Goal: Task Accomplishment & Management: Manage account settings

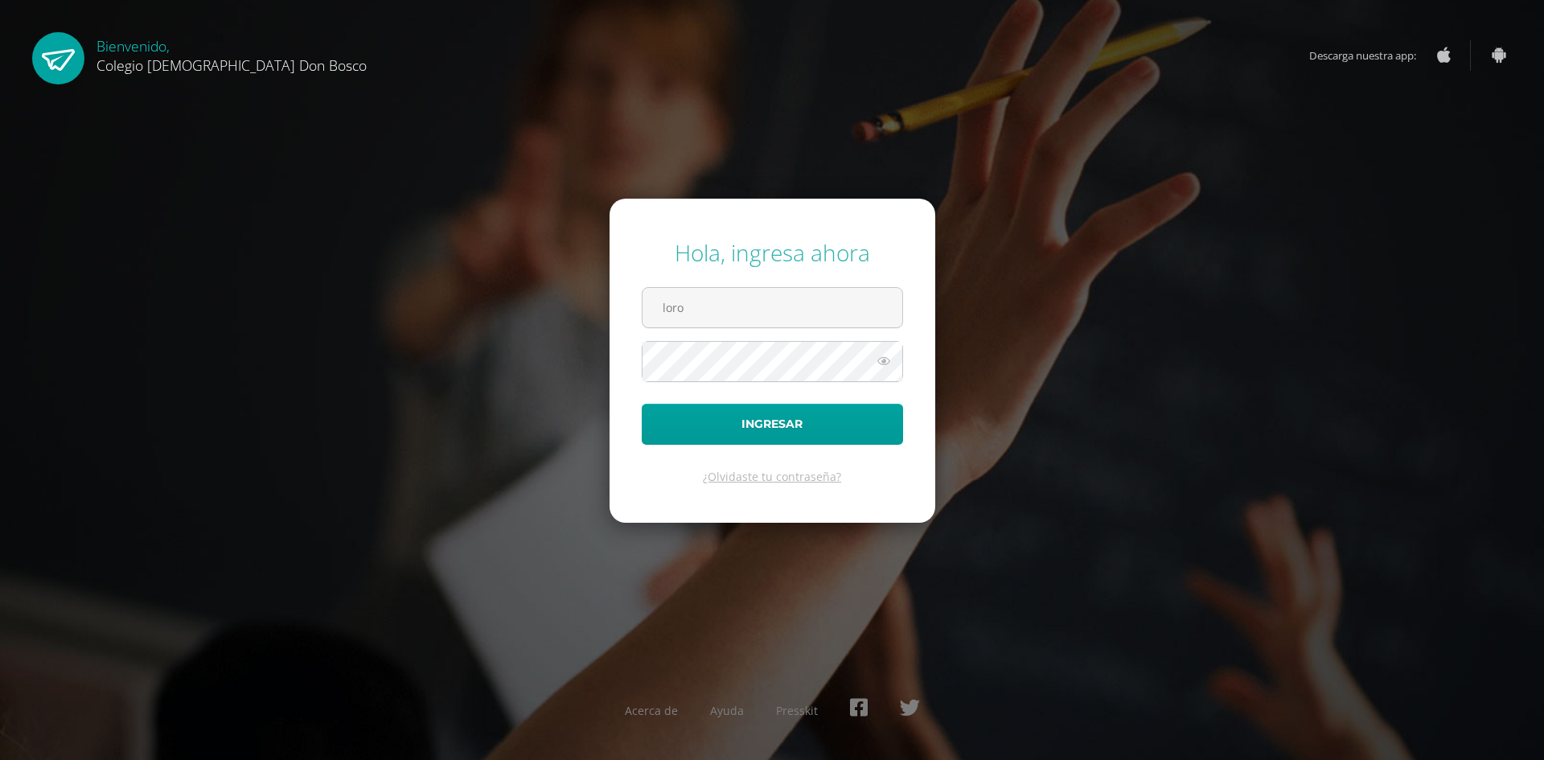
type input "[EMAIL_ADDRESS][DOMAIN_NAME]"
click at [642, 404] on button "Ingresar" at bounding box center [772, 424] width 261 height 41
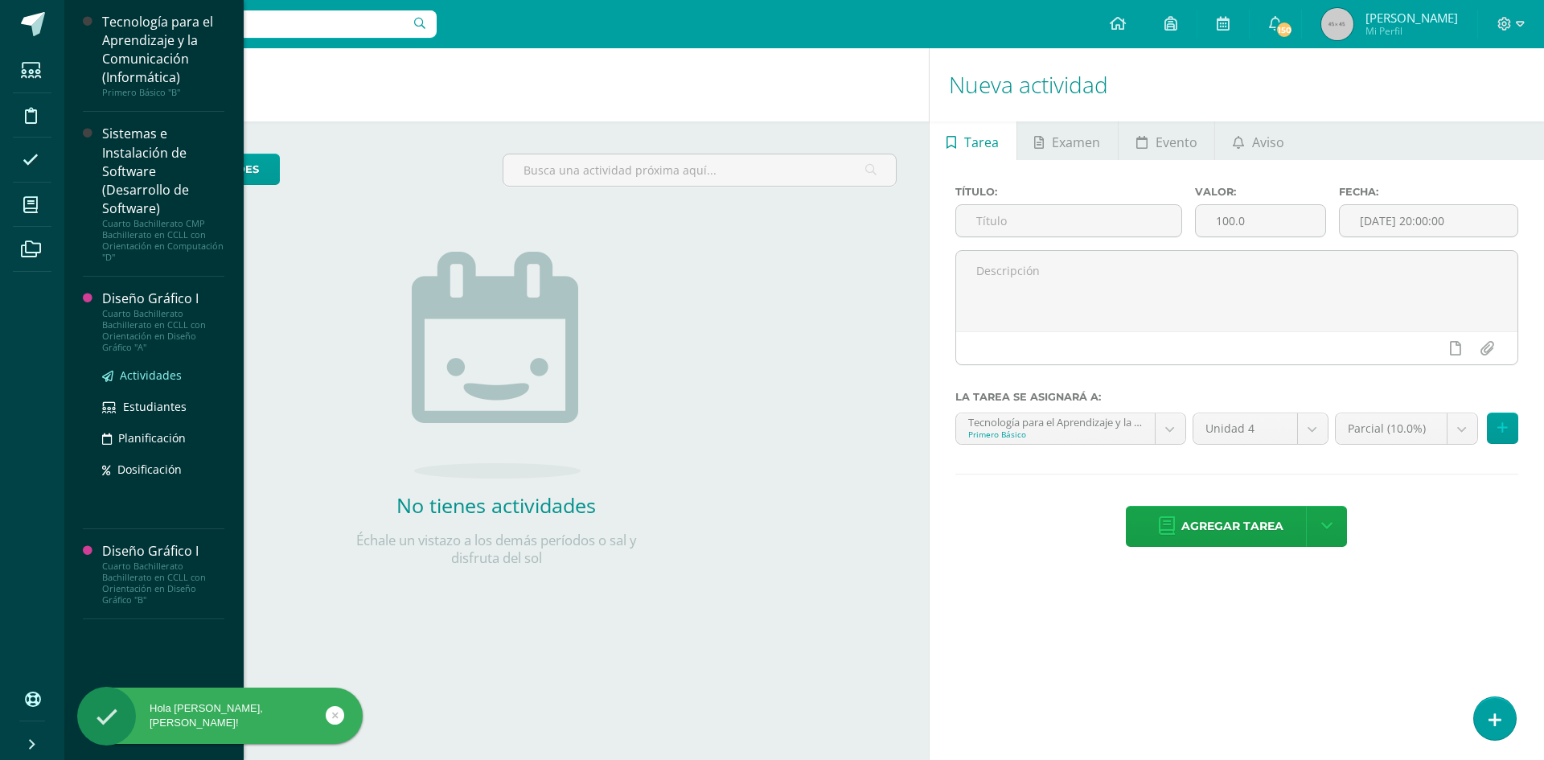
click at [136, 373] on span "Actividades" at bounding box center [151, 374] width 62 height 15
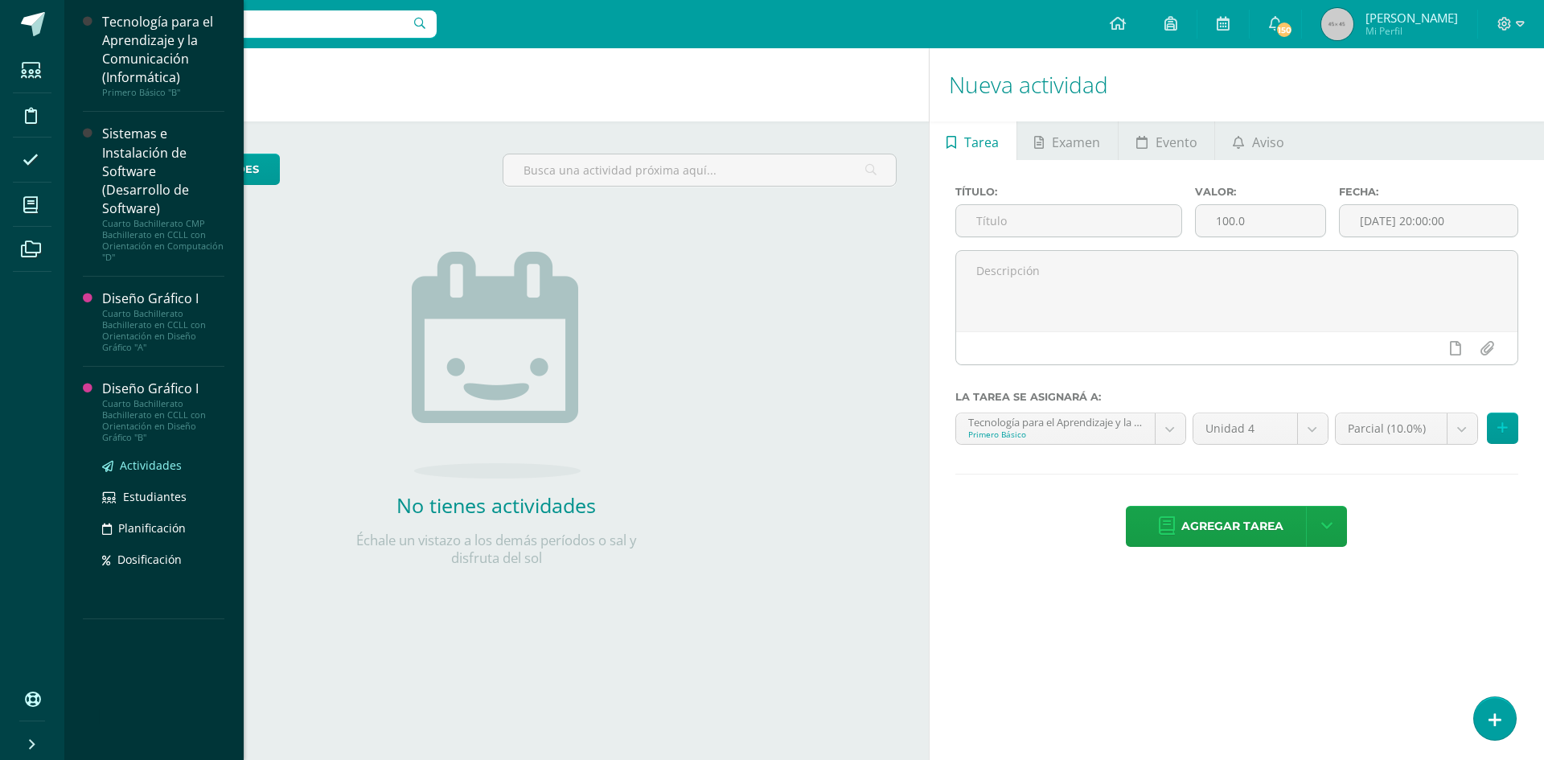
click at [174, 471] on span "Actividades" at bounding box center [151, 464] width 62 height 15
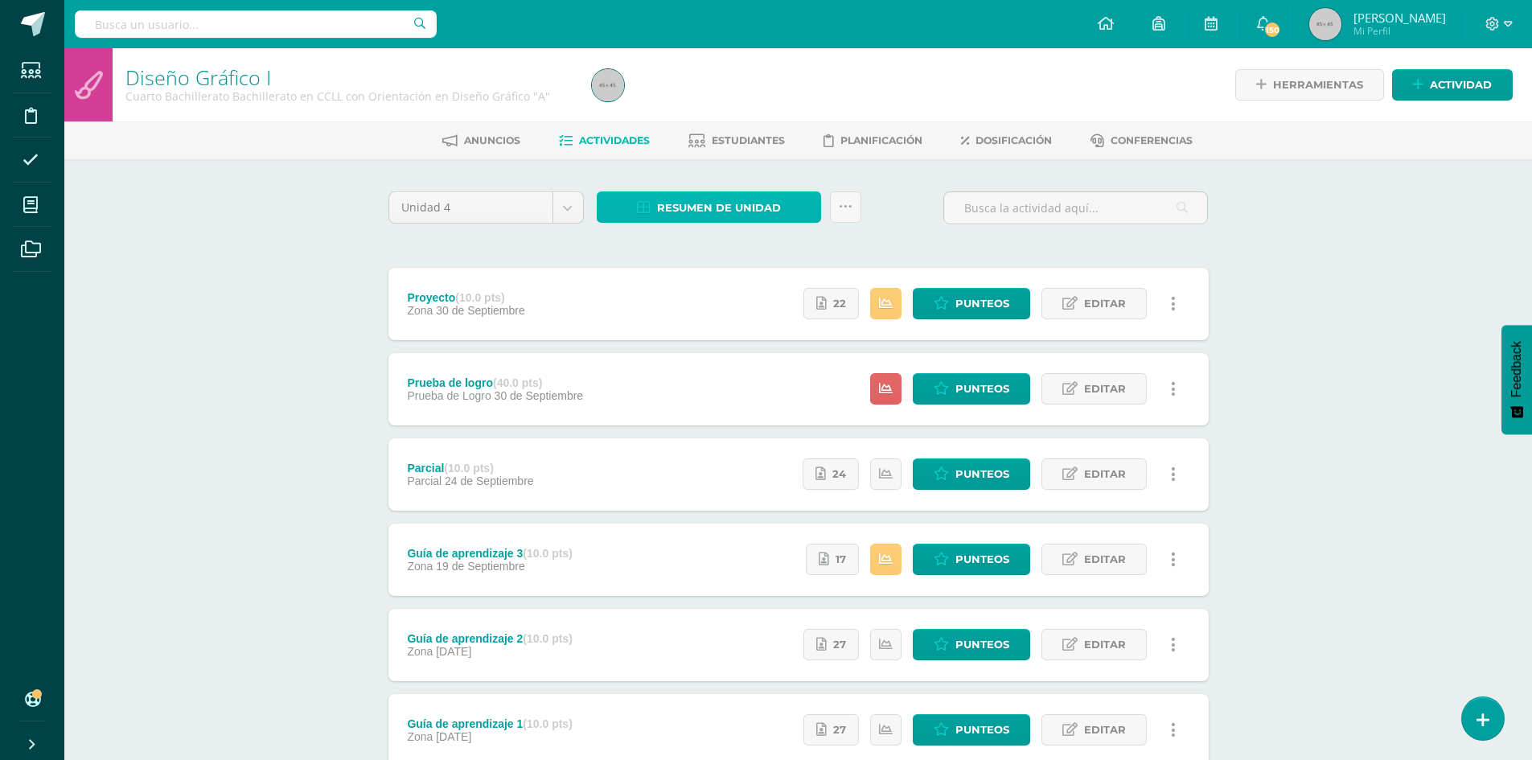
click at [704, 199] on span "Resumen de unidad" at bounding box center [719, 208] width 124 height 30
click at [745, 103] on link "Descargar como HTML" at bounding box center [708, 103] width 171 height 25
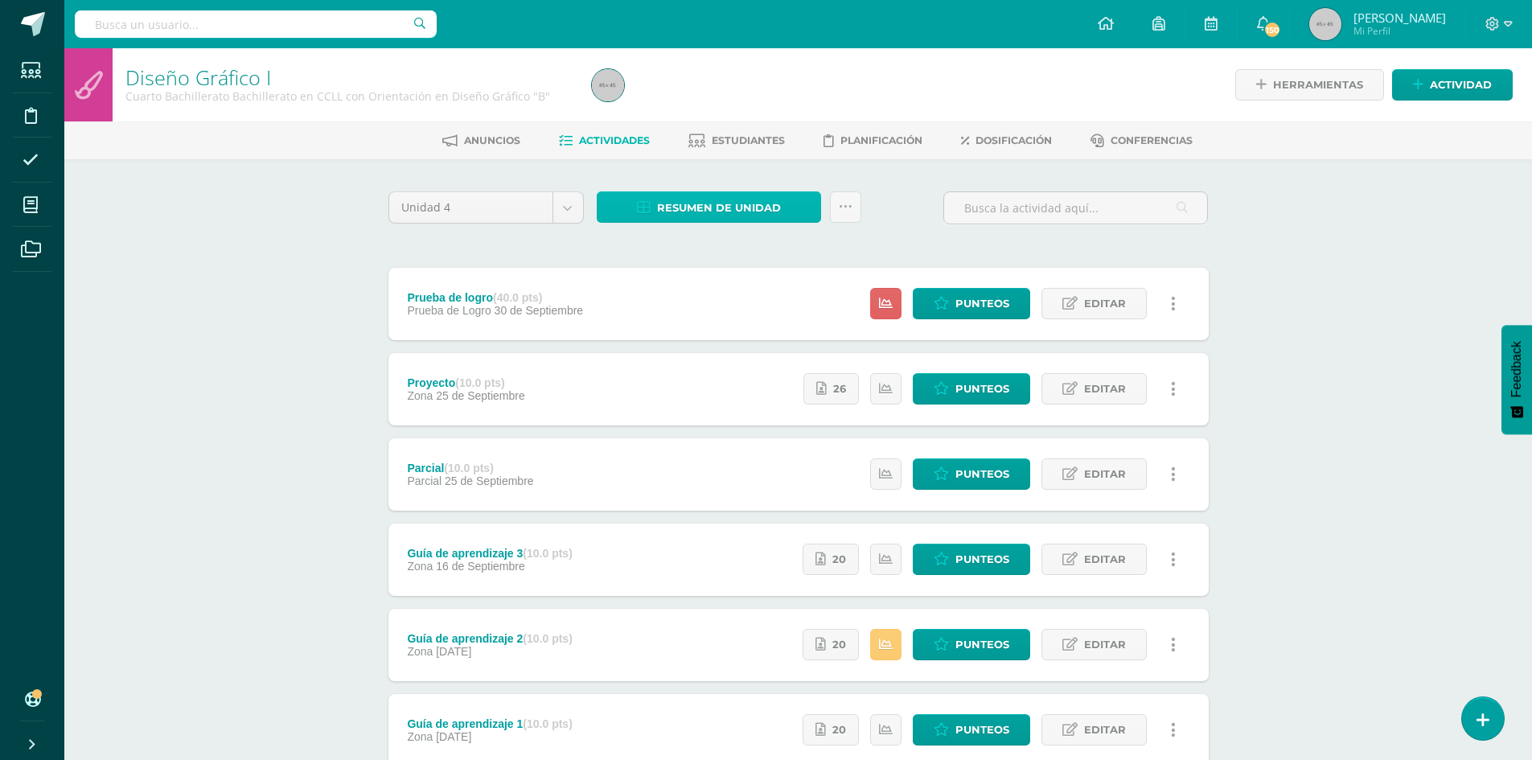
click at [717, 214] on span "Resumen de unidad" at bounding box center [719, 208] width 124 height 30
click at [730, 105] on link "Descargar como HTML" at bounding box center [708, 103] width 171 height 25
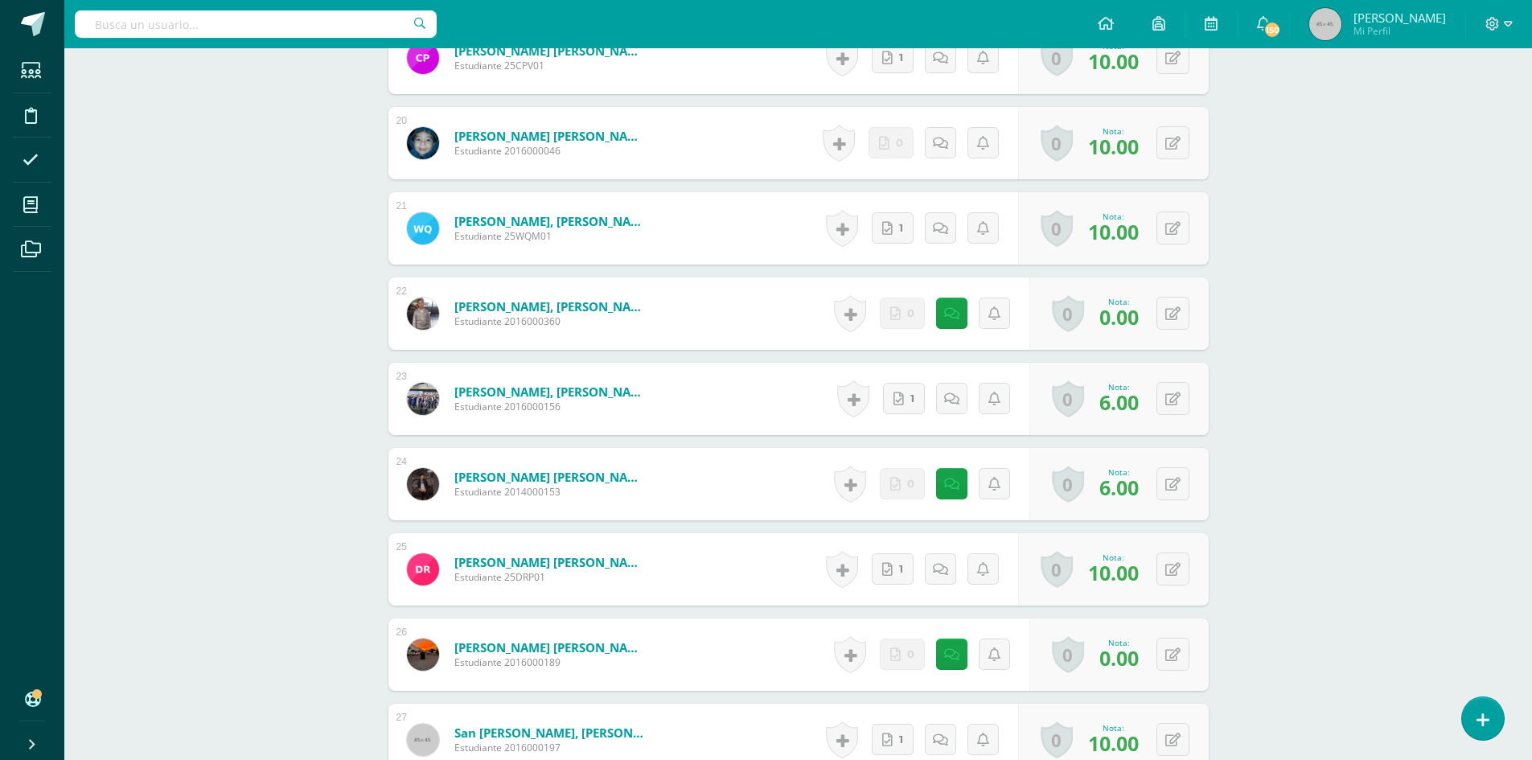
scroll to position [2408, 0]
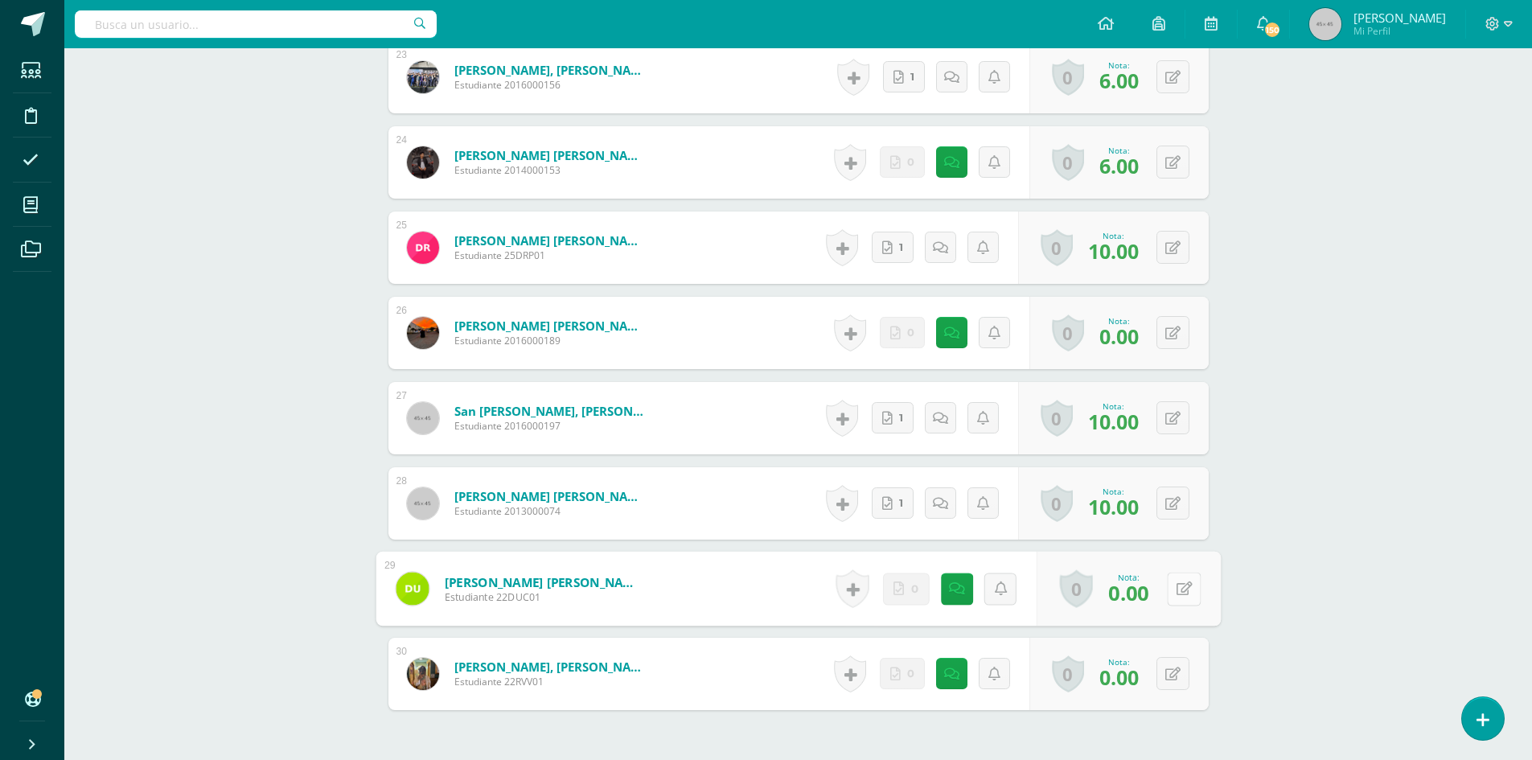
click at [1168, 589] on button at bounding box center [1184, 589] width 34 height 34
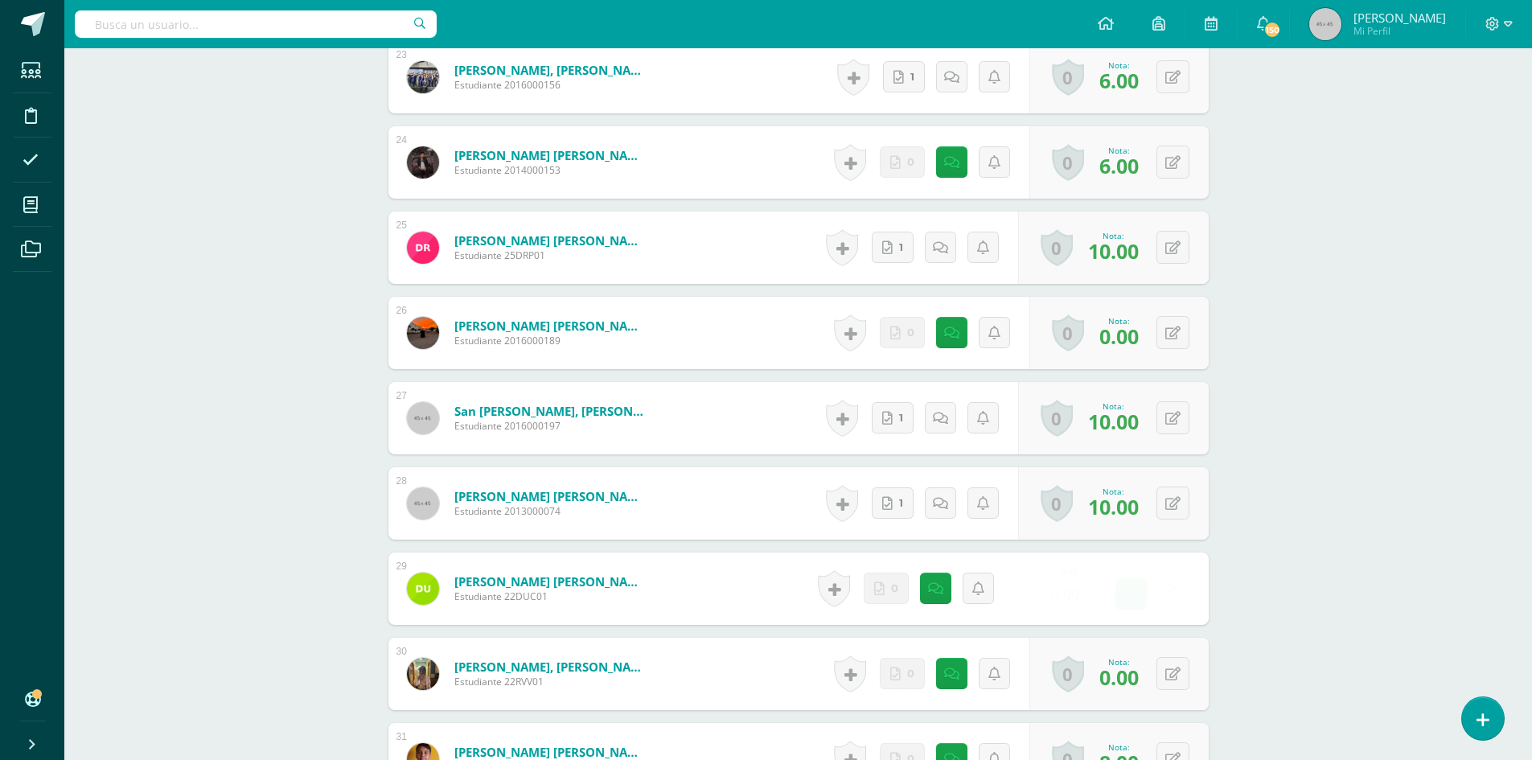
type input "5"
click at [1139, 597] on icon at bounding box center [1141, 594] width 14 height 14
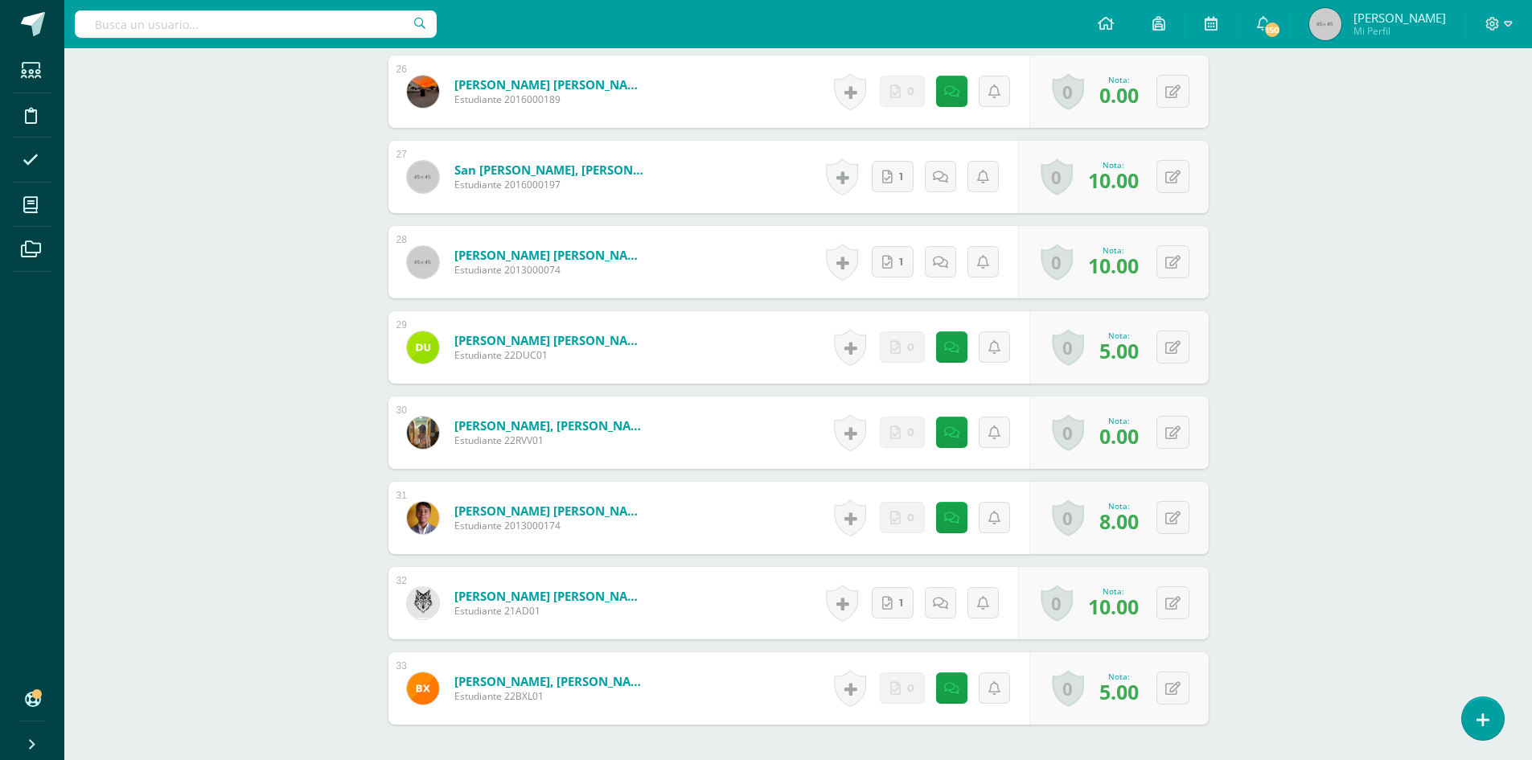
scroll to position [2798, 0]
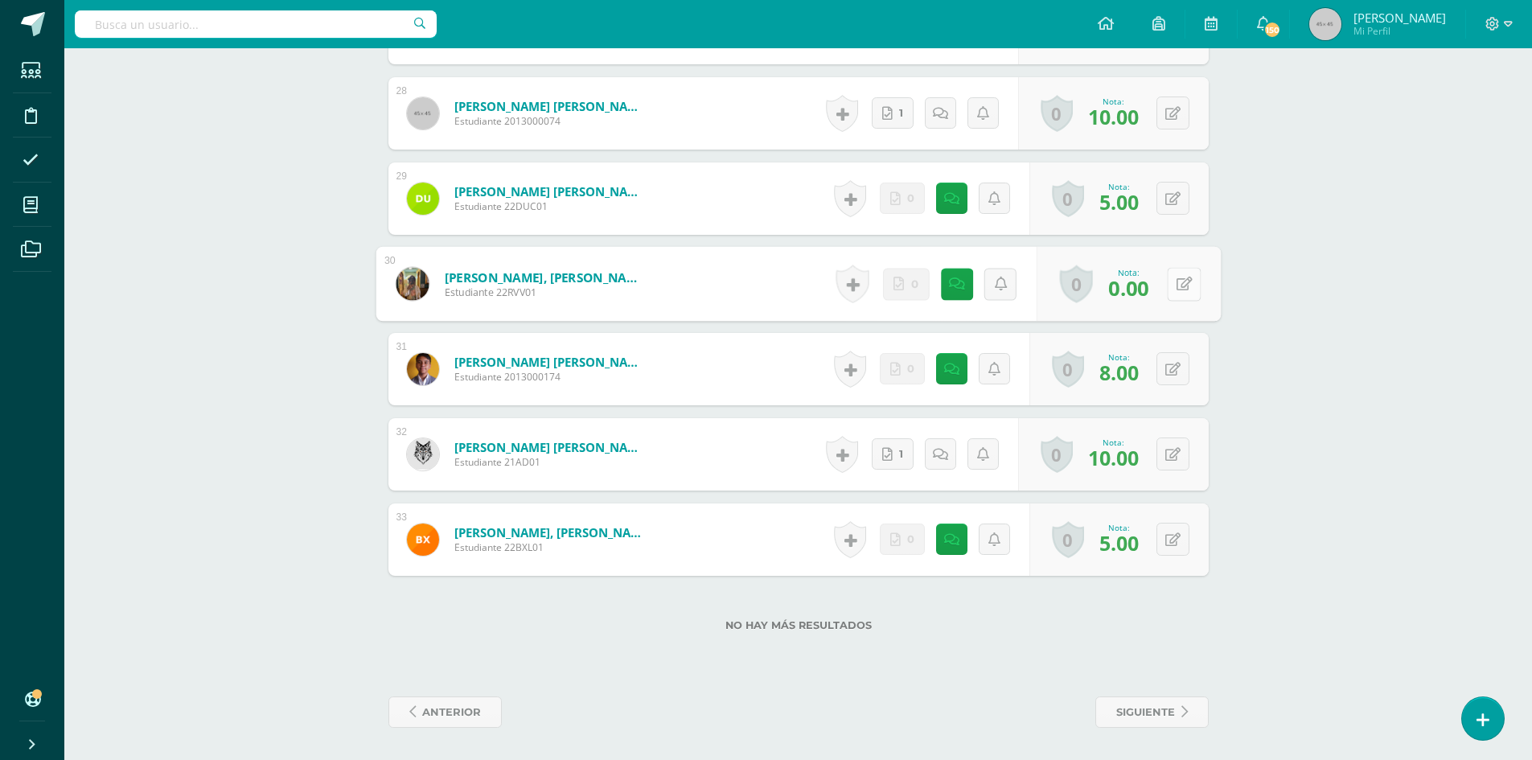
click at [1175, 285] on icon at bounding box center [1183, 284] width 16 height 14
type input "5"
click at [1131, 287] on link at bounding box center [1141, 289] width 32 height 32
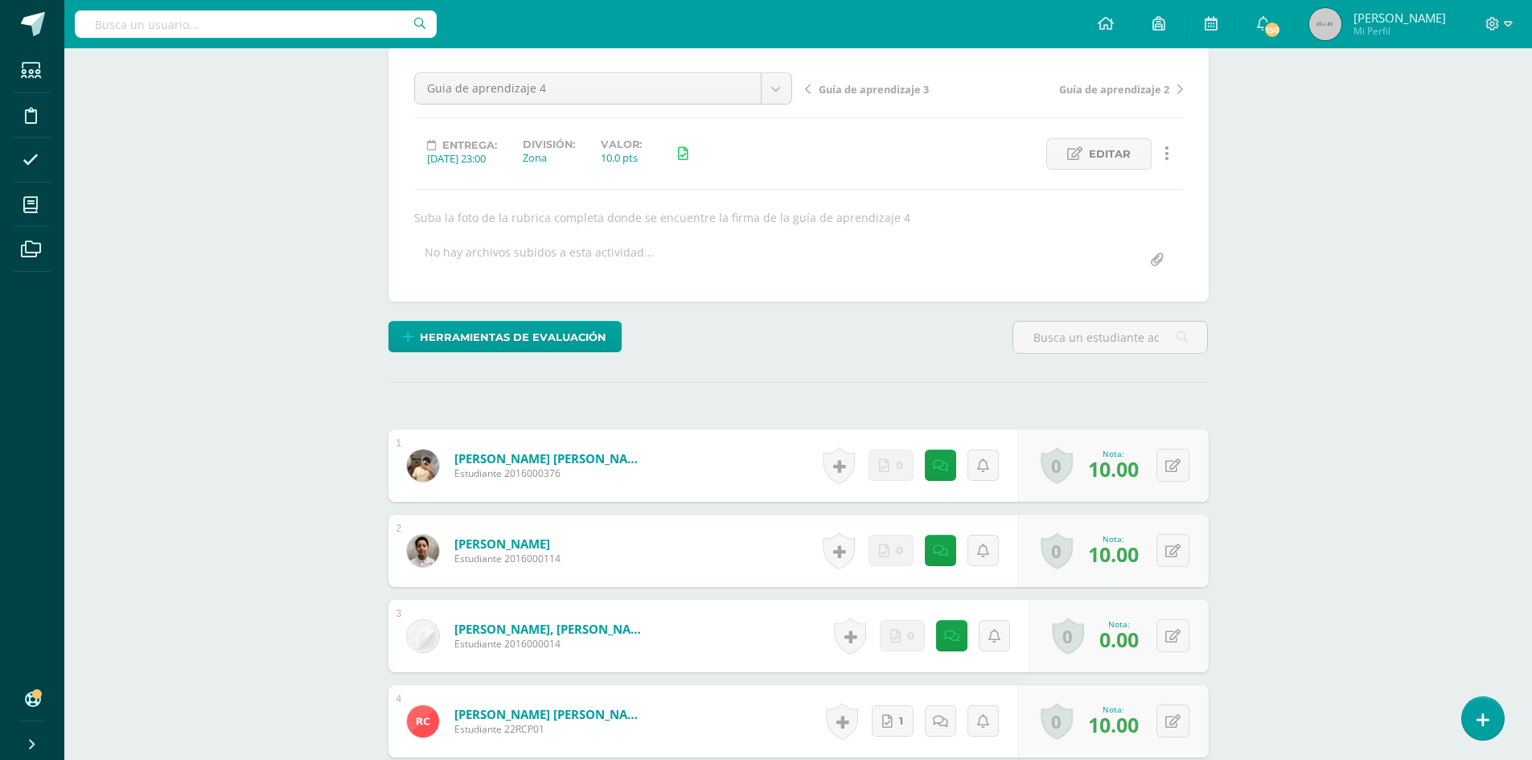
scroll to position [0, 0]
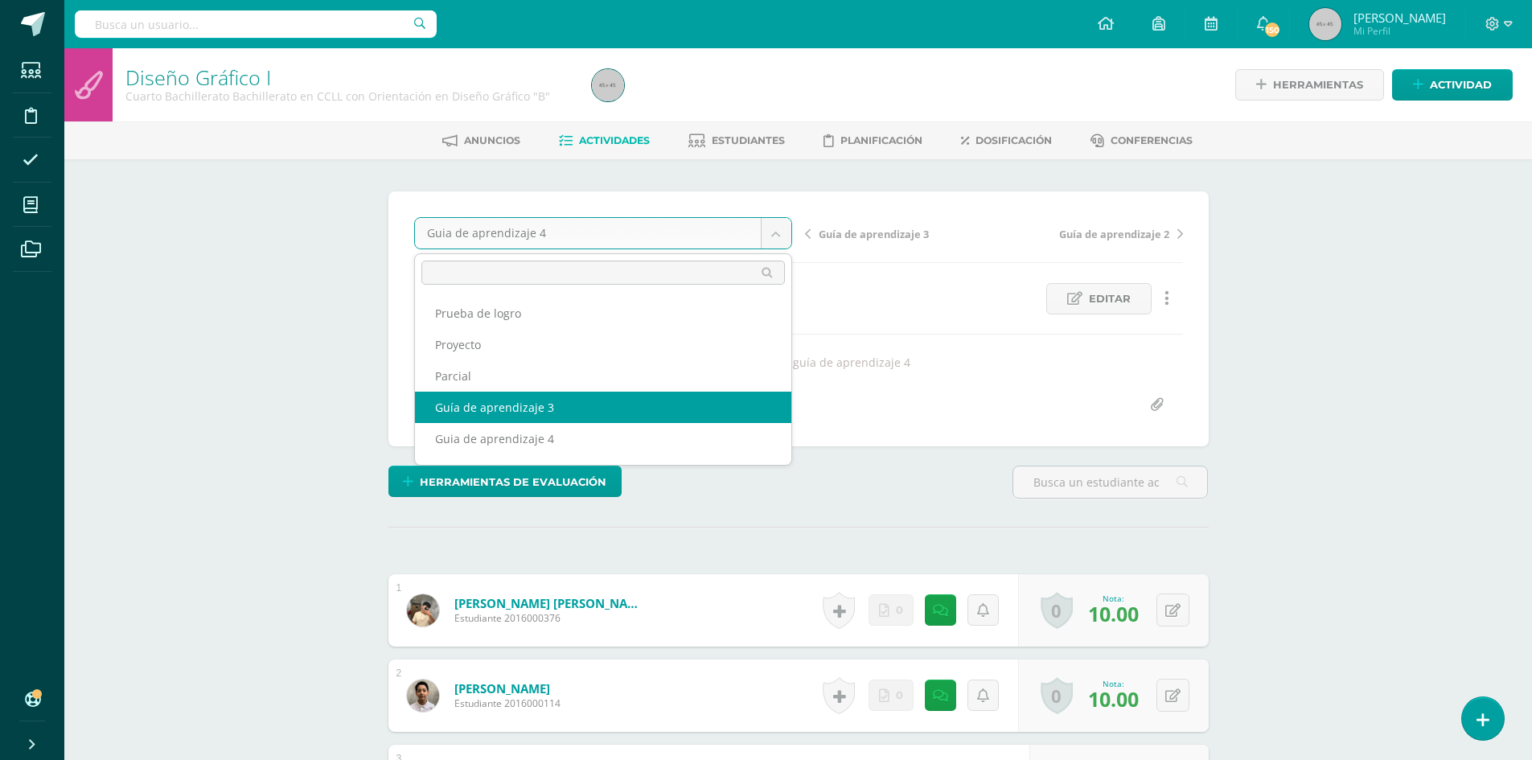
scroll to position [59, 0]
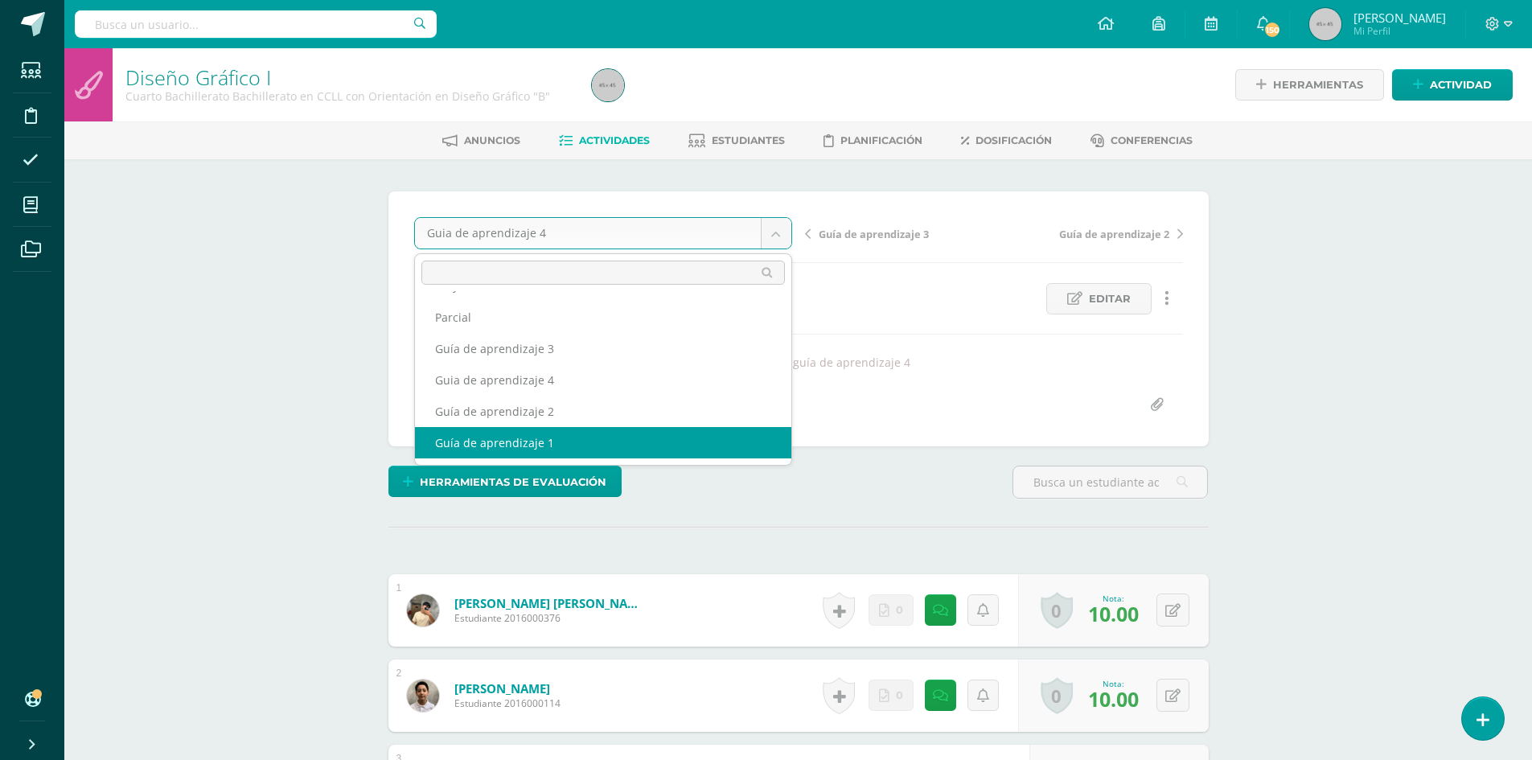
select select "/dashboard/teacher/grade-activity/179547/"
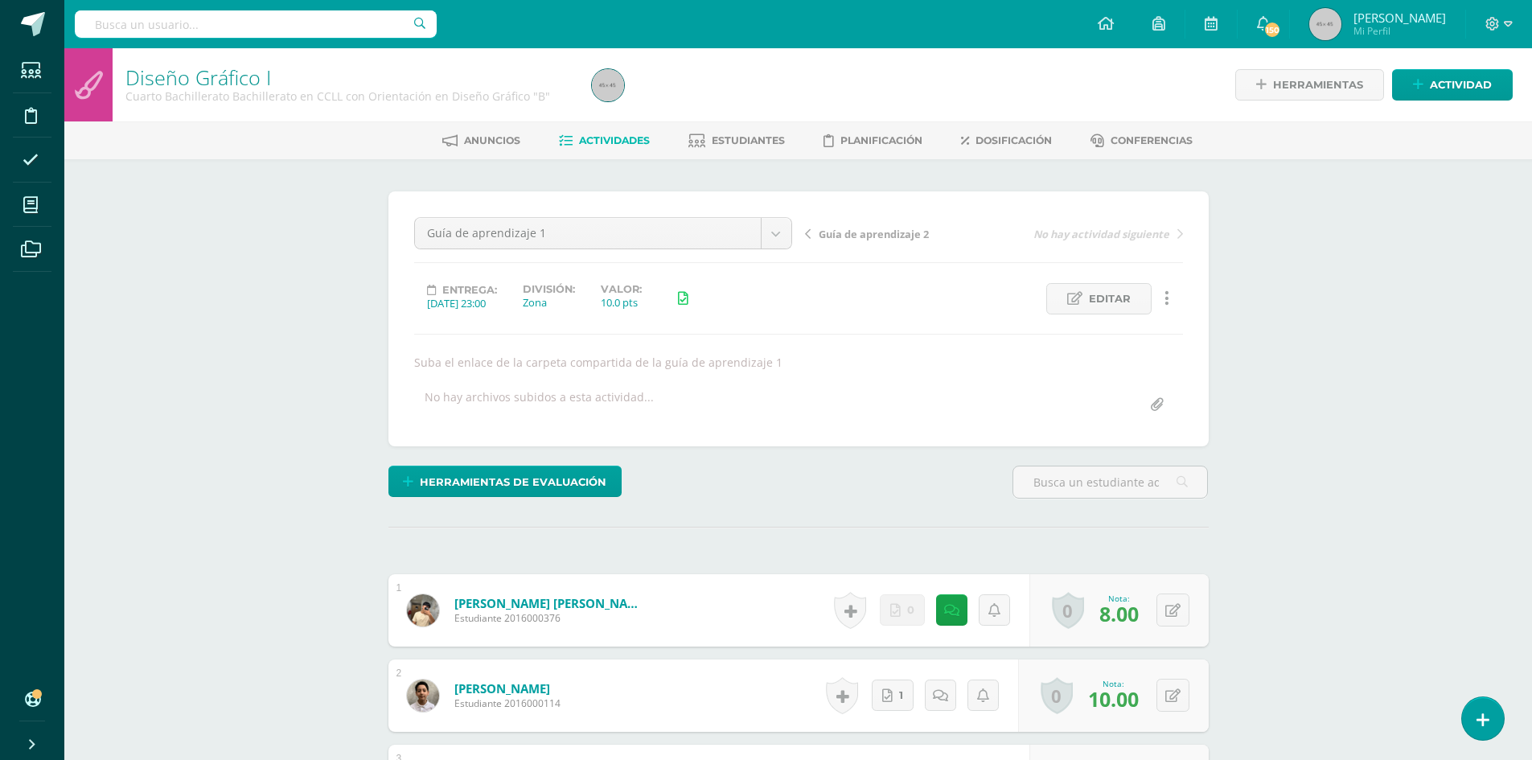
scroll to position [1, 0]
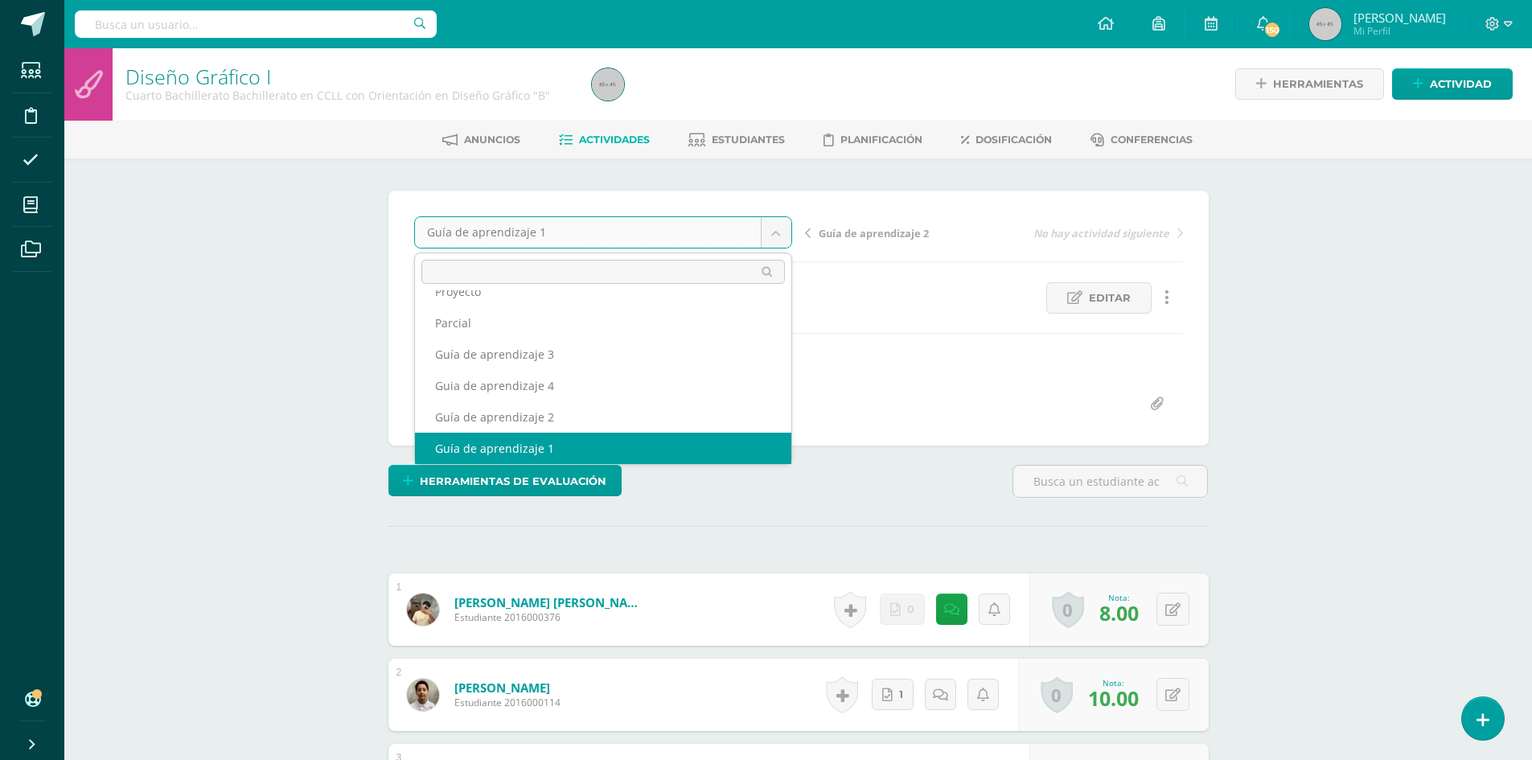
scroll to position [38, 0]
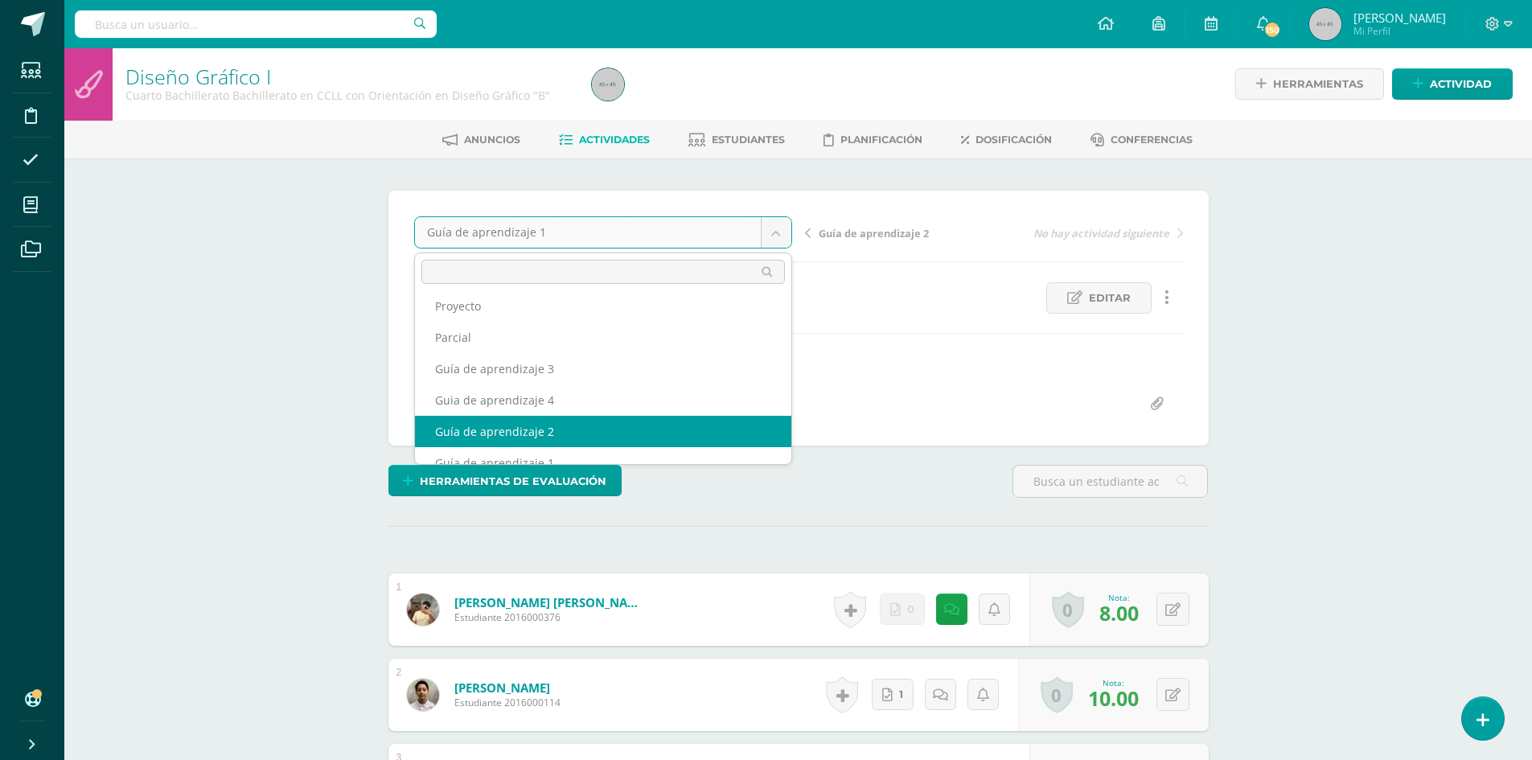
select select "/dashboard/teacher/grade-activity/179549/"
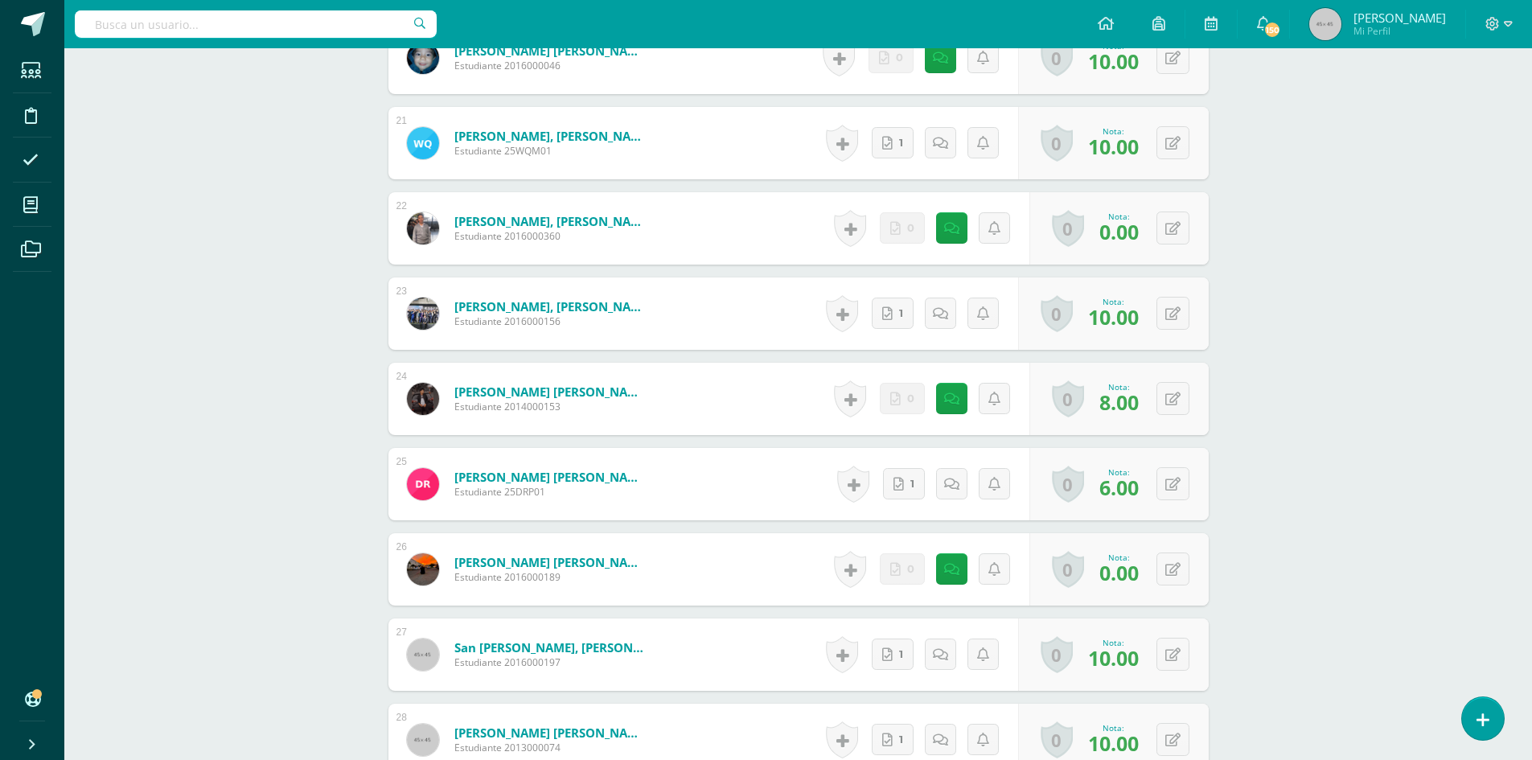
scroll to position [2413, 0]
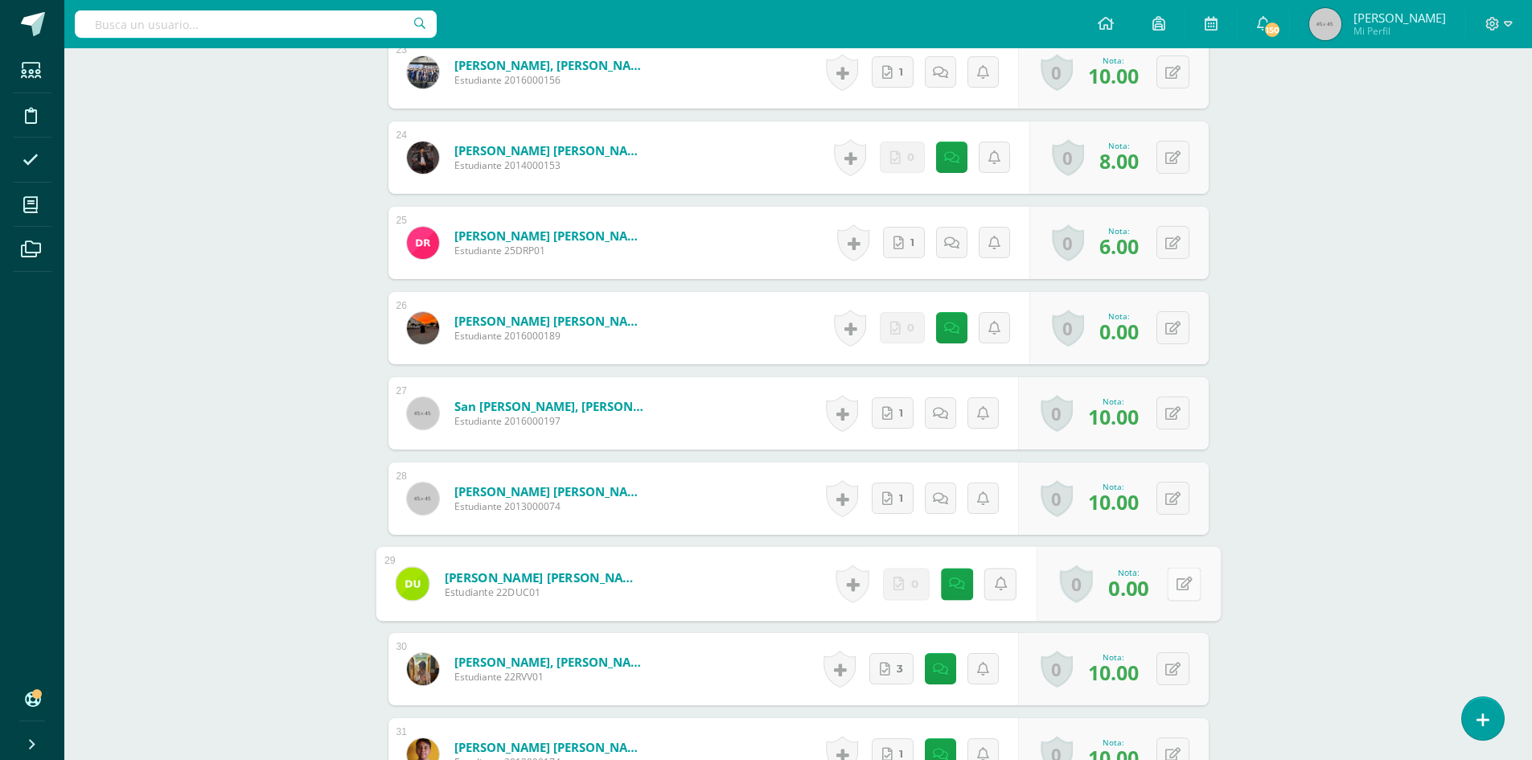
click at [1188, 588] on button at bounding box center [1184, 584] width 34 height 34
type input "5"
click at [1147, 584] on icon at bounding box center [1141, 589] width 14 height 14
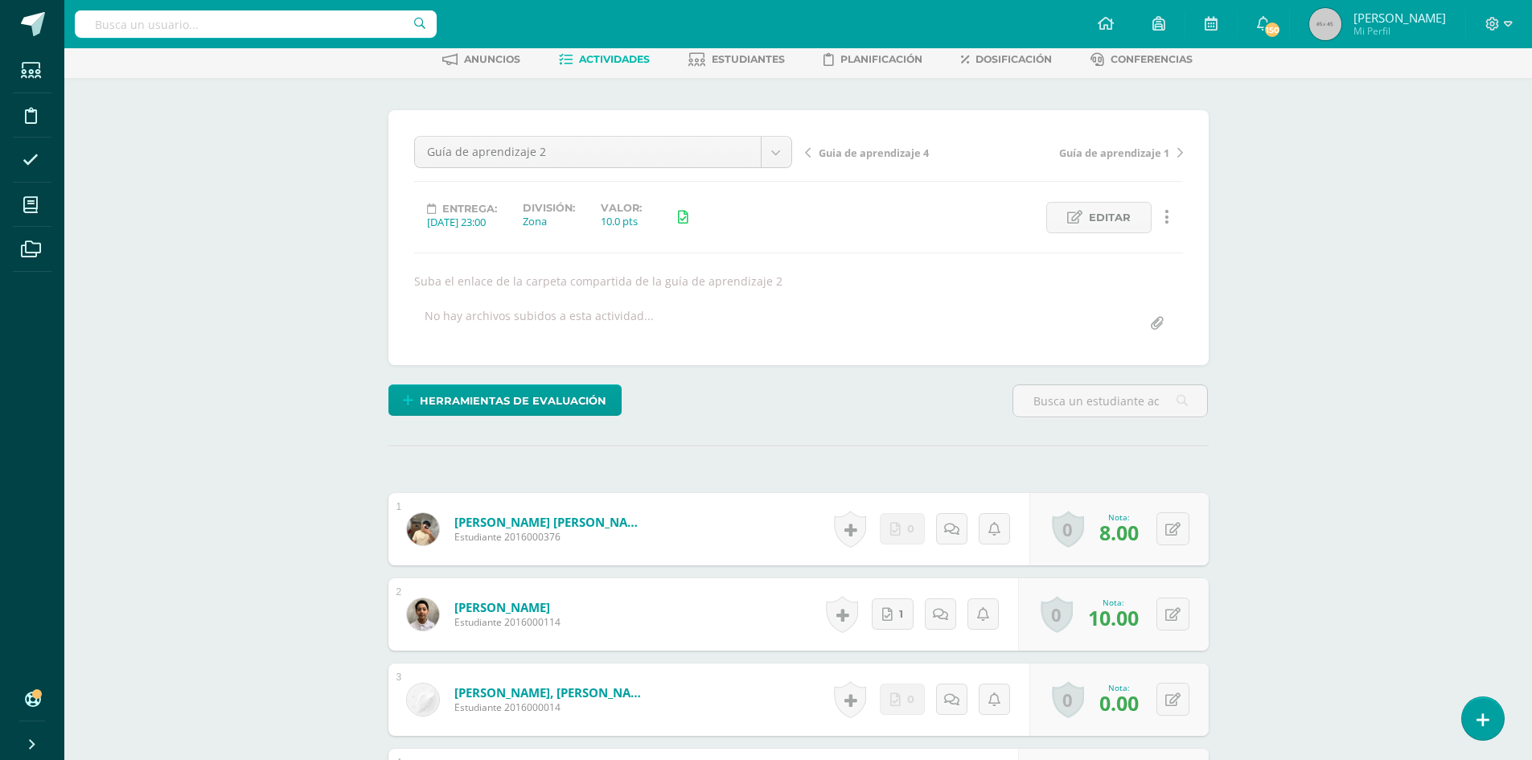
scroll to position [0, 0]
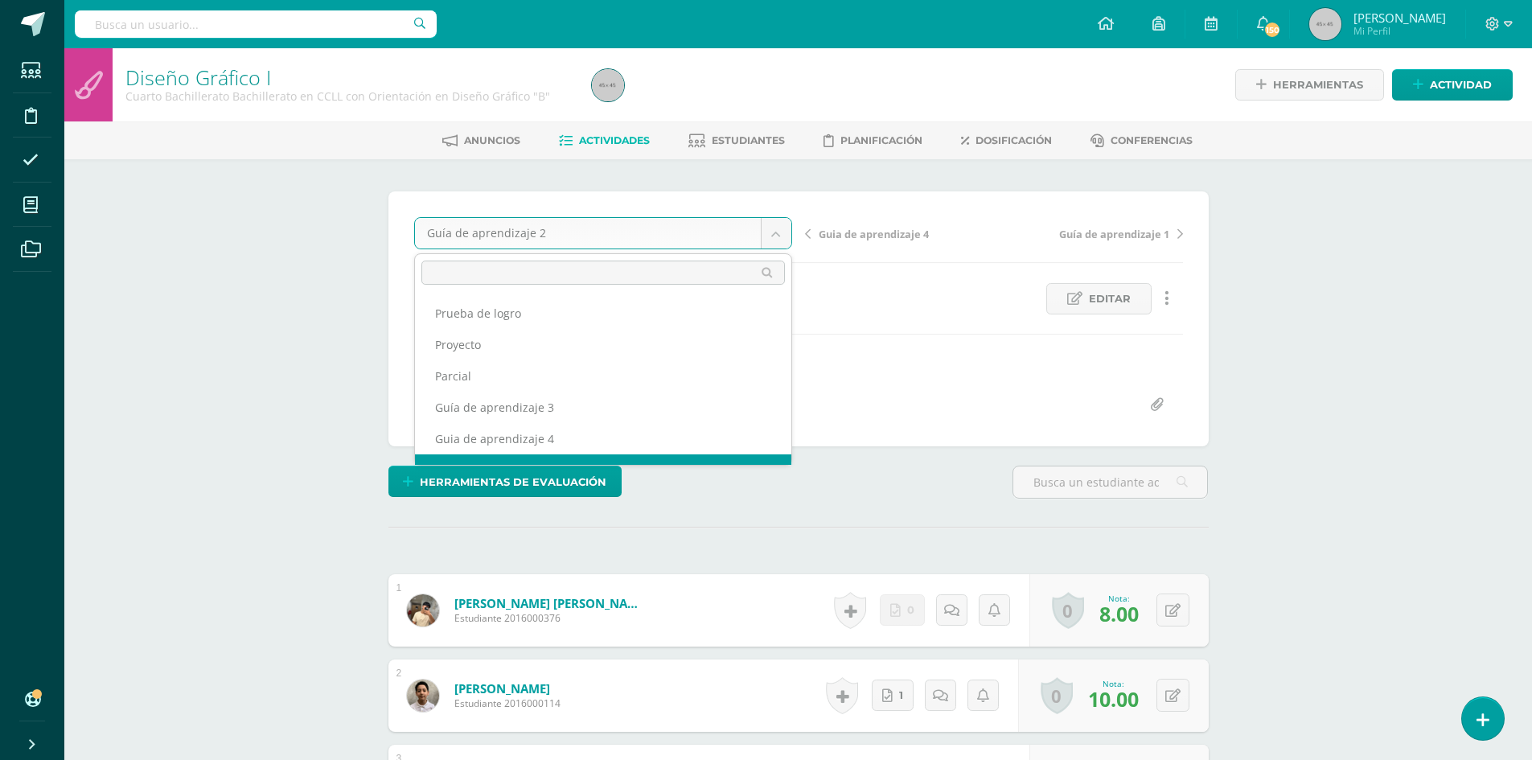
scroll to position [21, 0]
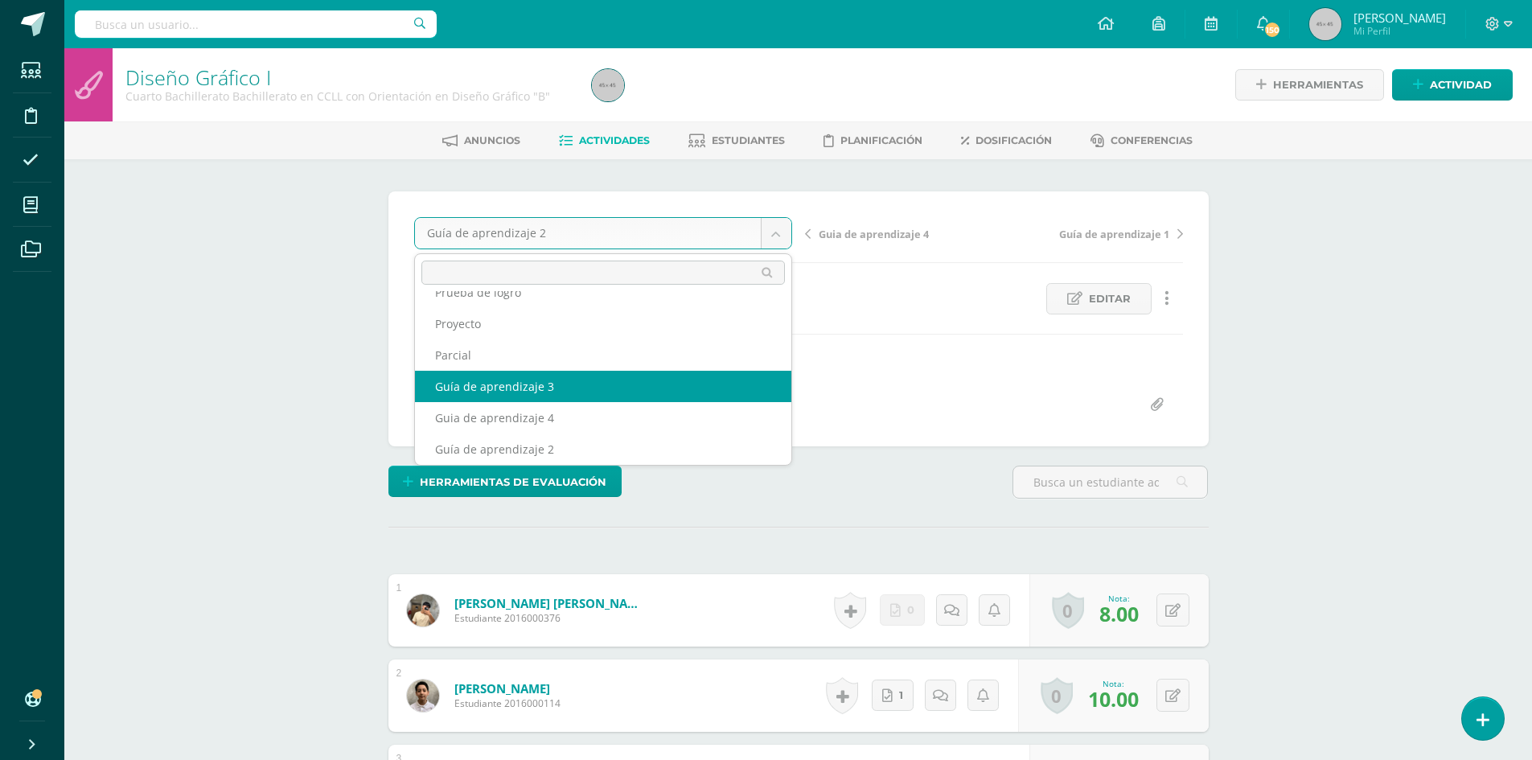
select select "/dashboard/teacher/grade-activity/180111/"
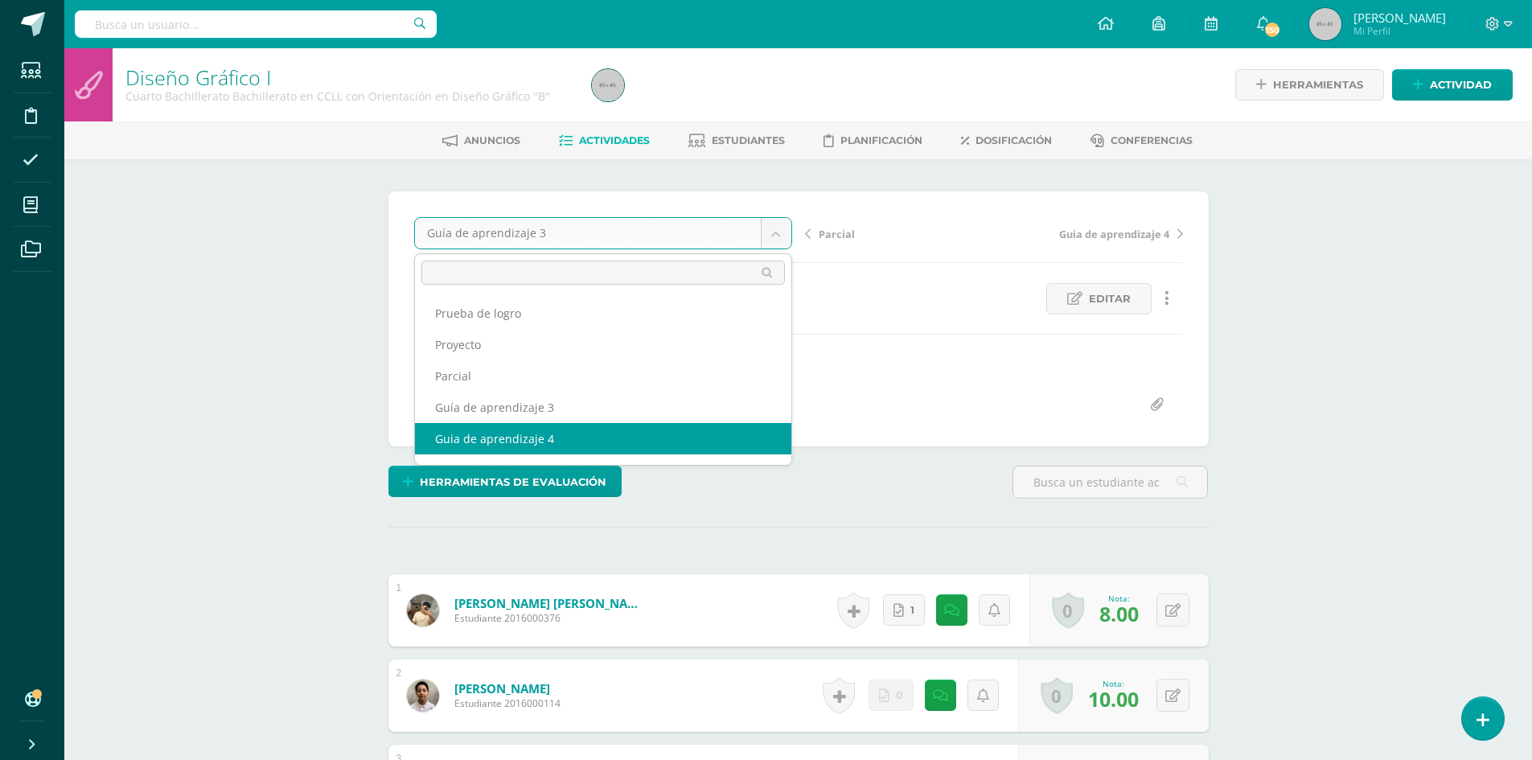
select select "/dashboard/teacher/grade-activity/179551/"
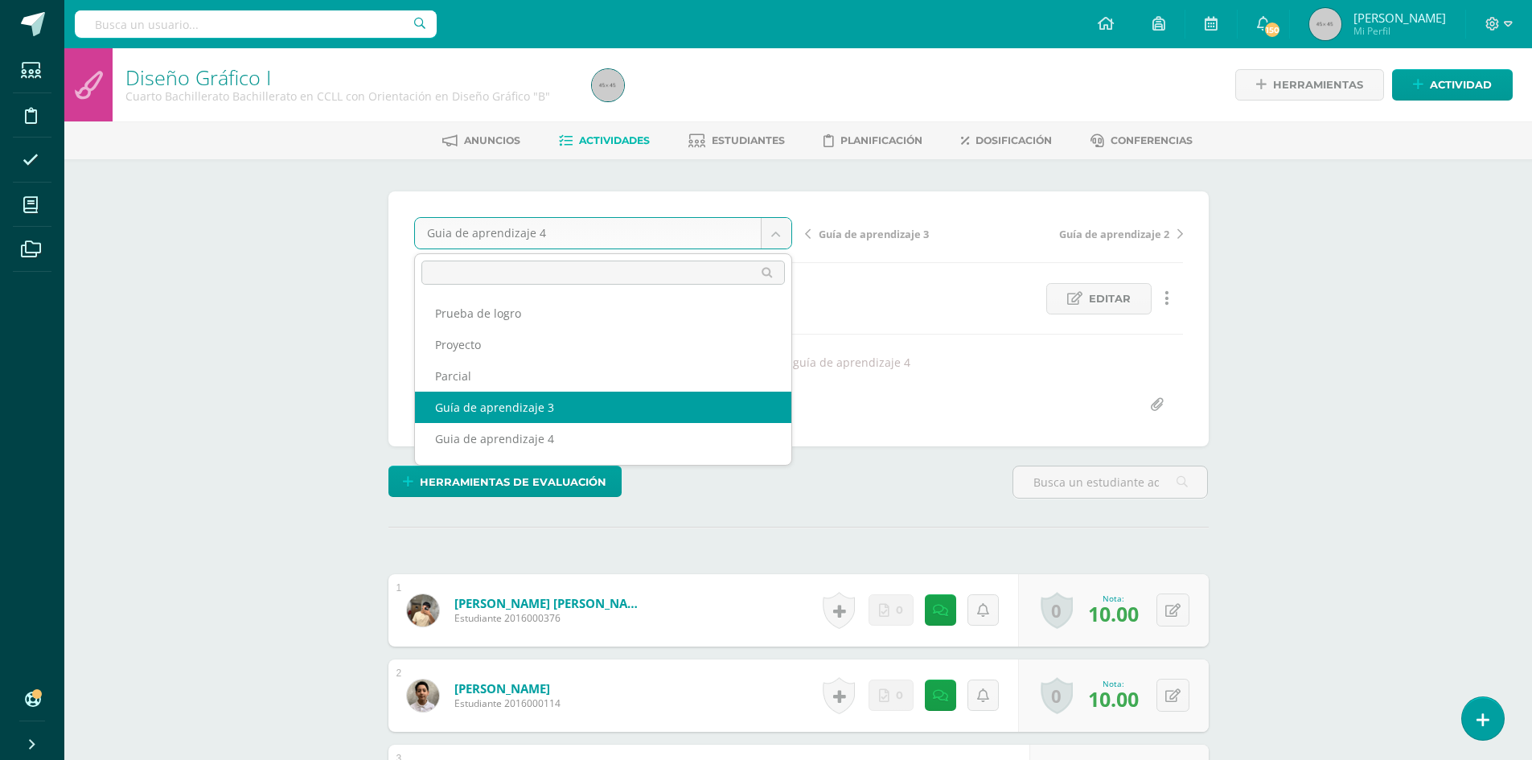
select select "/dashboard/teacher/grade-activity/180111/"
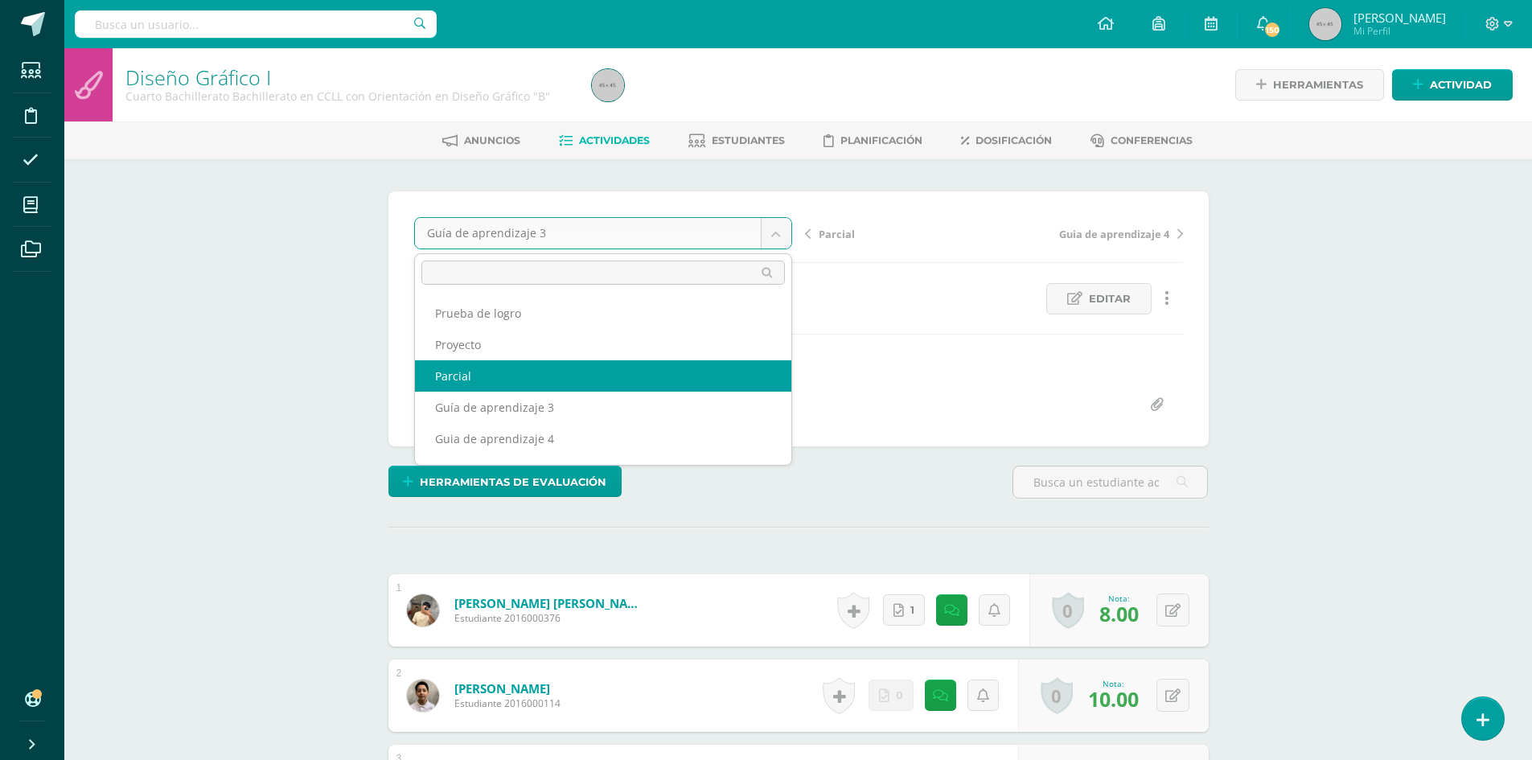
select select "/dashboard/teacher/grade-activity/180362/"
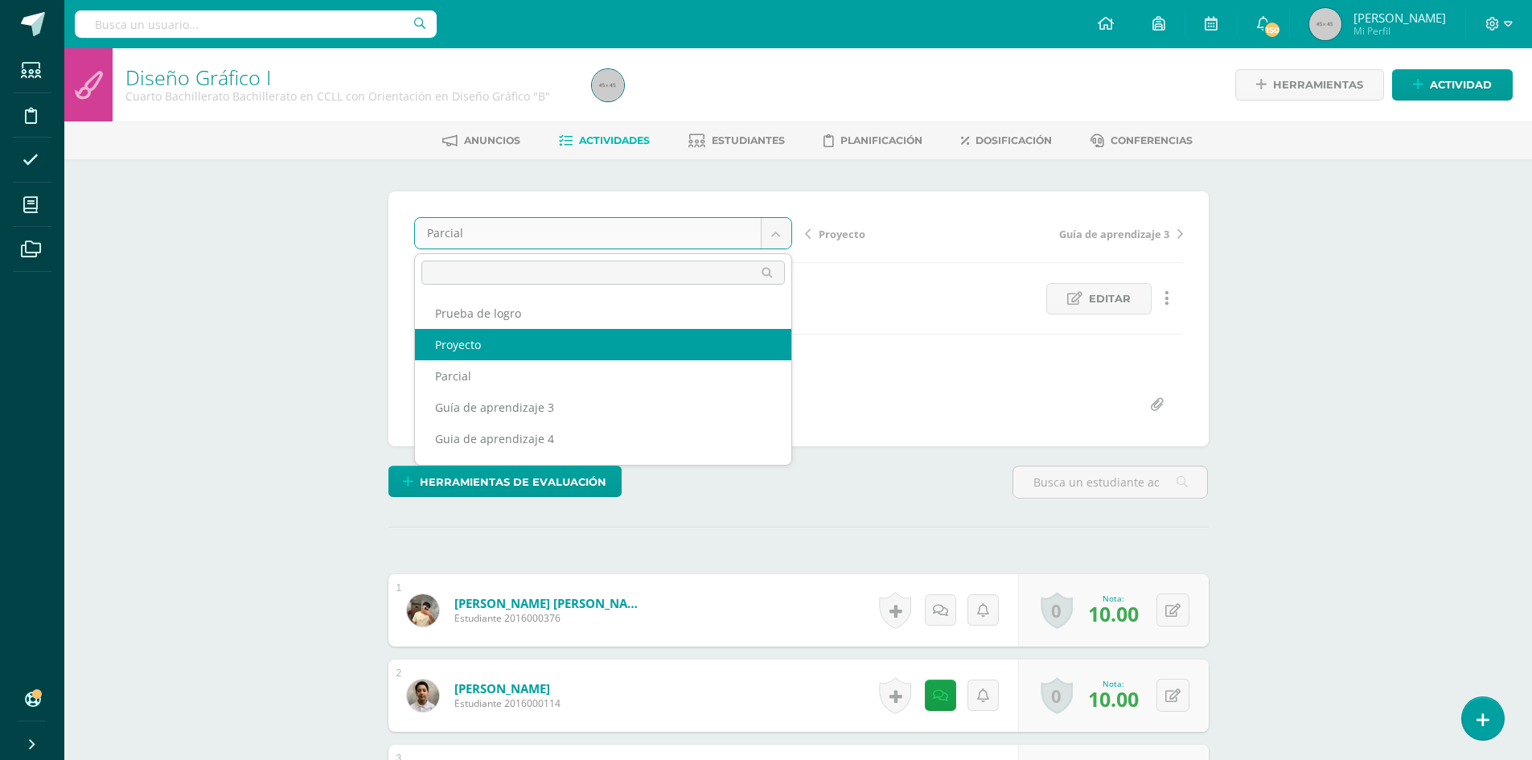
select select "/dashboard/teacher/grade-activity/180703/"
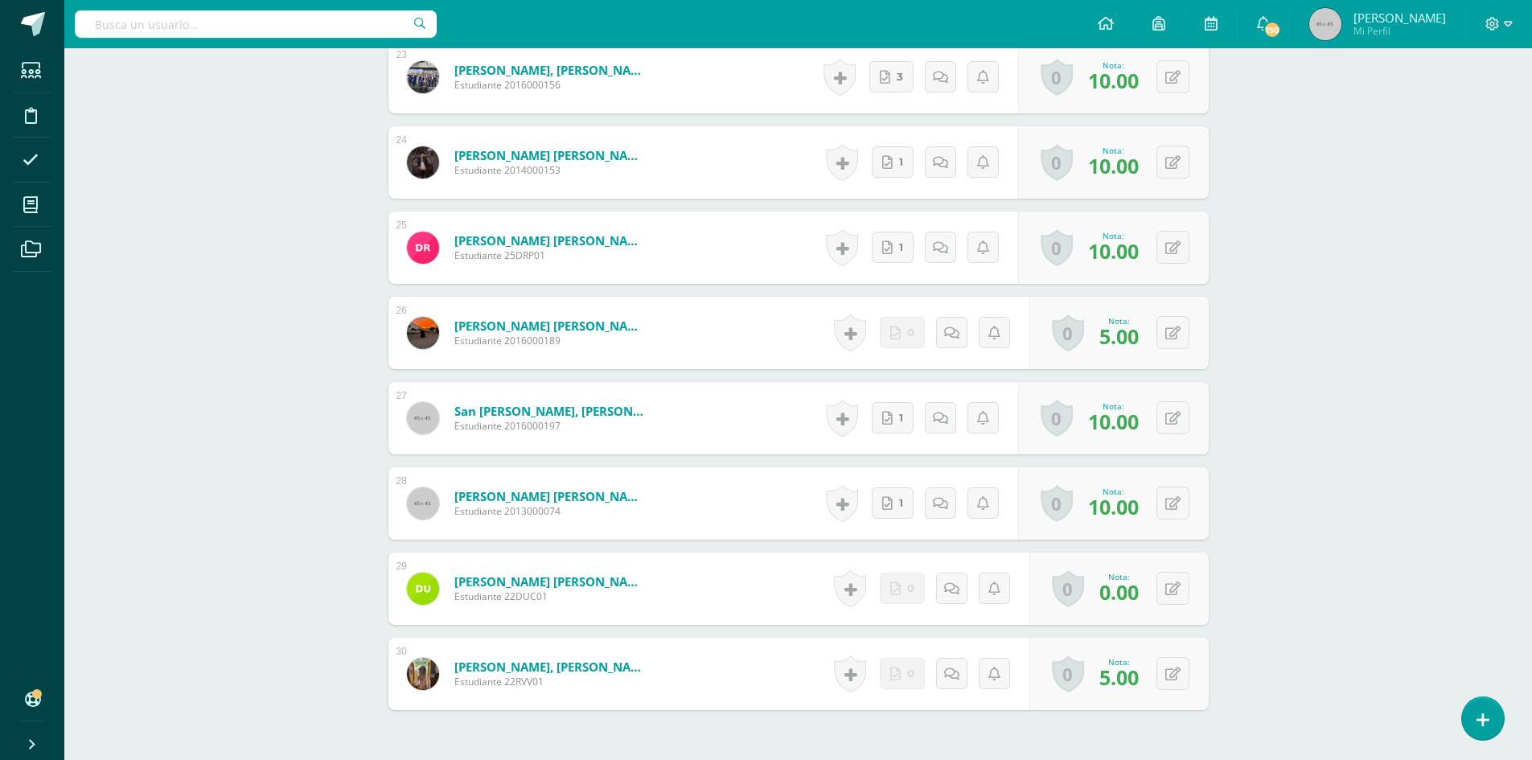
scroll to position [2599, 0]
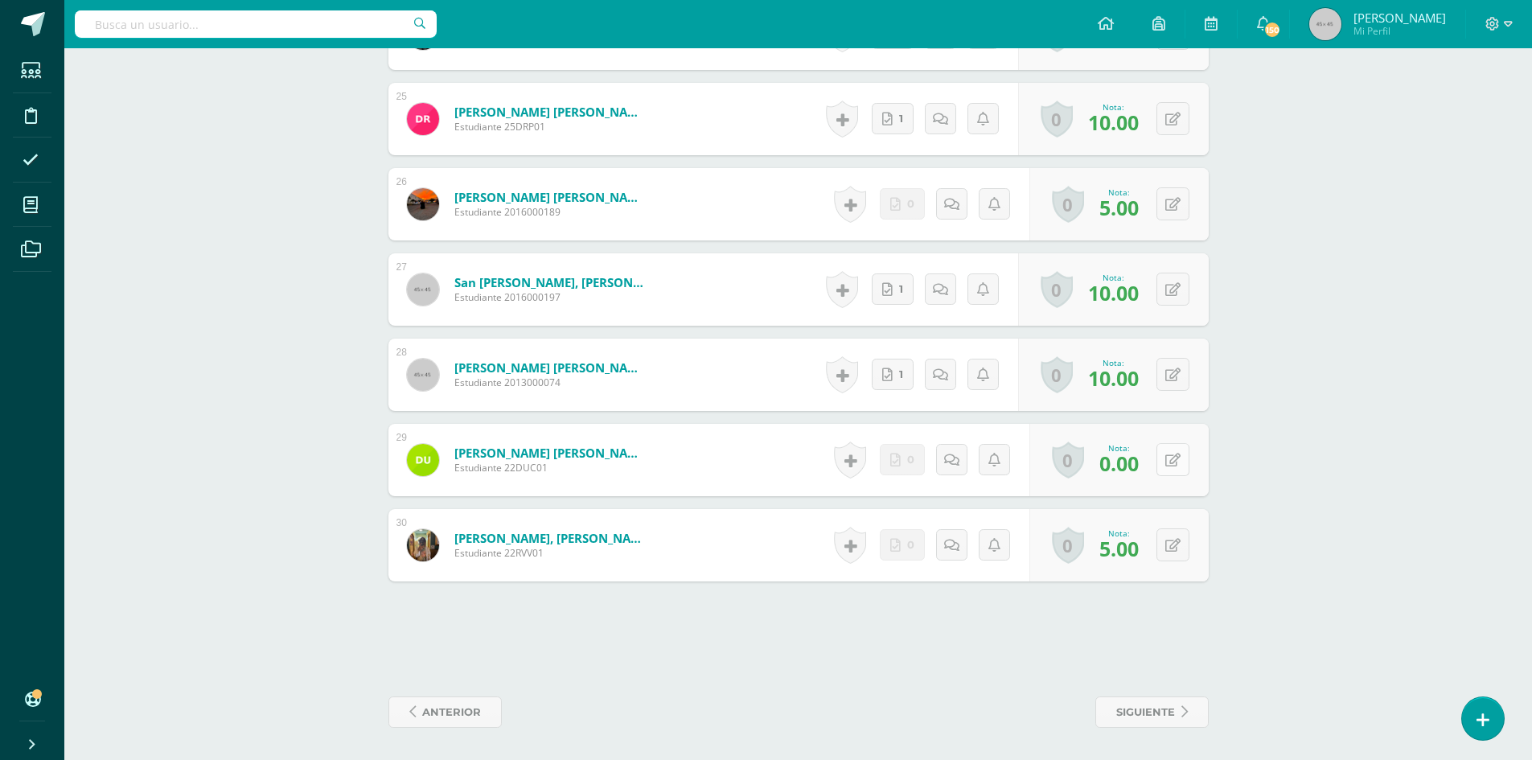
click at [1188, 465] on button at bounding box center [1172, 459] width 33 height 33
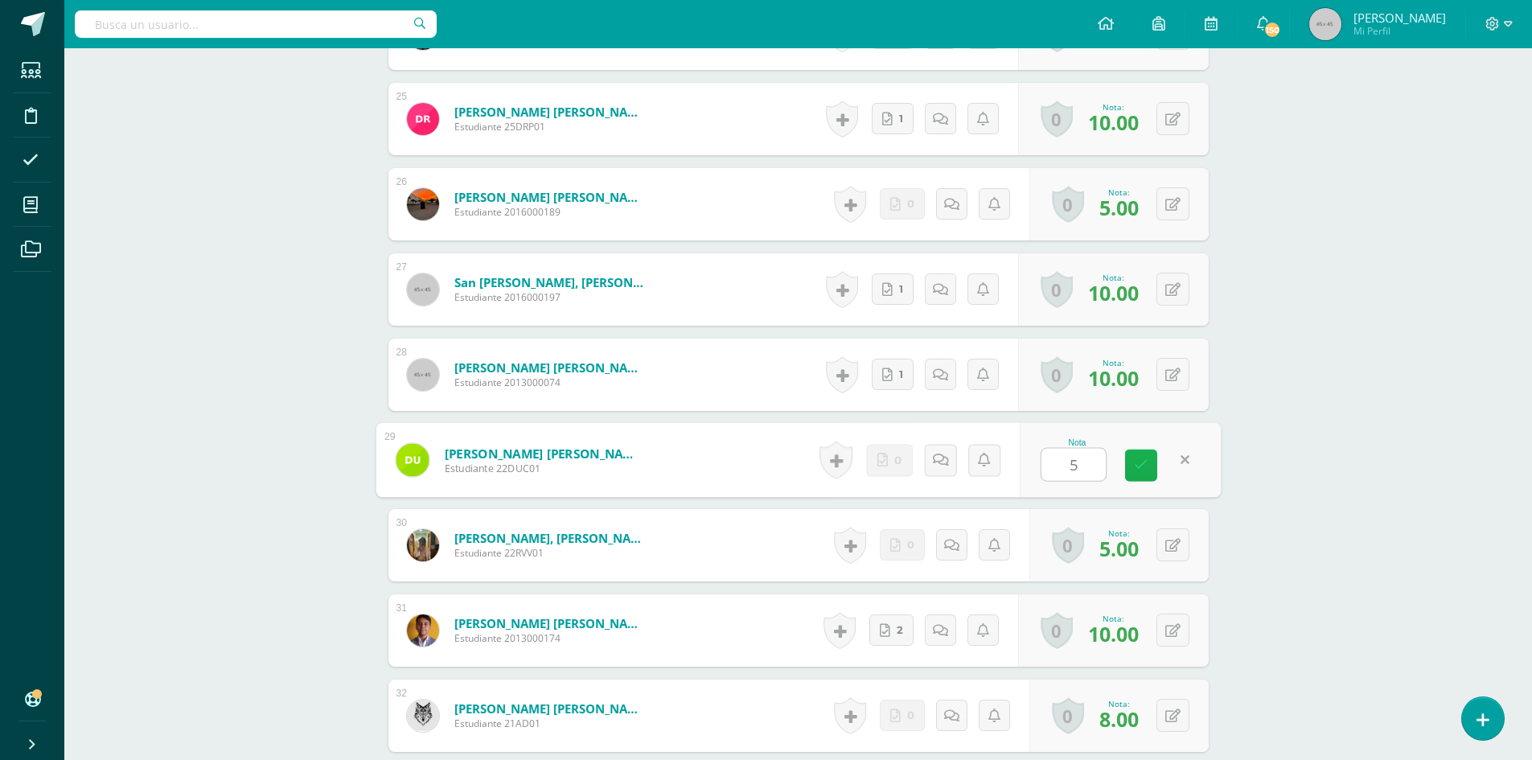
click at [1135, 466] on icon at bounding box center [1141, 465] width 14 height 14
click at [1173, 454] on button at bounding box center [1172, 459] width 33 height 33
type input "2"
click at [1139, 458] on icon at bounding box center [1141, 465] width 14 height 14
